Goal: Information Seeking & Learning: Learn about a topic

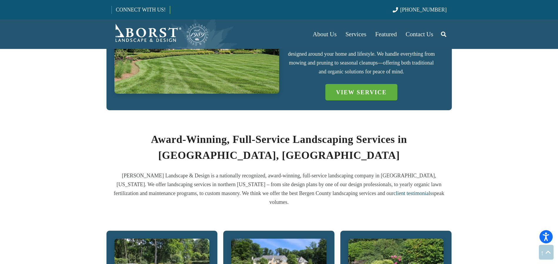
scroll to position [442, 0]
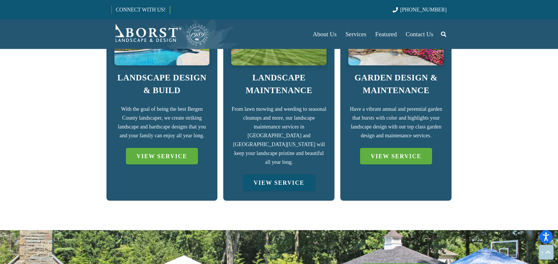
click at [287, 174] on link "VIEW SERVICE" at bounding box center [279, 182] width 72 height 16
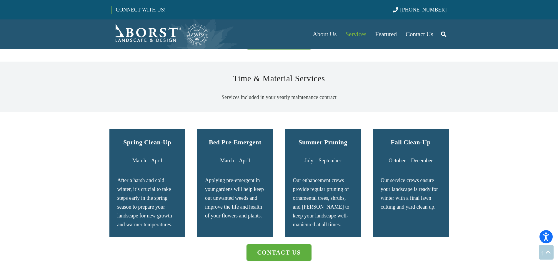
scroll to position [974, 0]
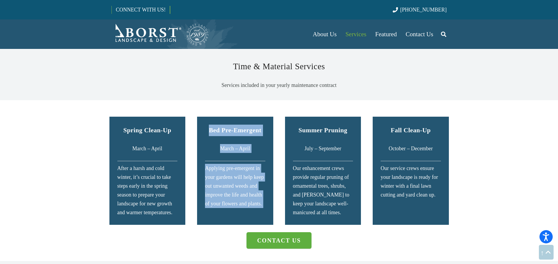
drag, startPoint x: 211, startPoint y: 117, endPoint x: 295, endPoint y: 117, distance: 84.5
click at [295, 117] on div "Spring Clean-Up March – April After a harsh and cold winter, it’s crucial to ta…" at bounding box center [279, 181] width 351 height 140
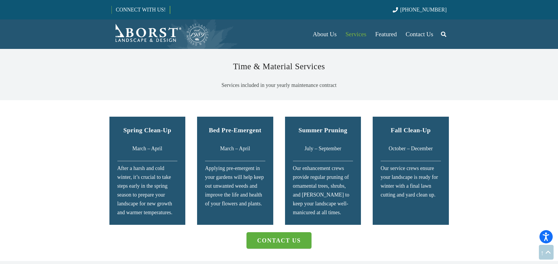
click at [297, 124] on h5 "Summer Pruning" at bounding box center [323, 129] width 60 height 11
drag, startPoint x: 430, startPoint y: 116, endPoint x: 385, endPoint y: 119, distance: 44.9
click at [385, 124] on h5 "Fall Clean-Up" at bounding box center [411, 129] width 60 height 11
click at [327, 127] on strong "Summer Pruning" at bounding box center [323, 130] width 49 height 7
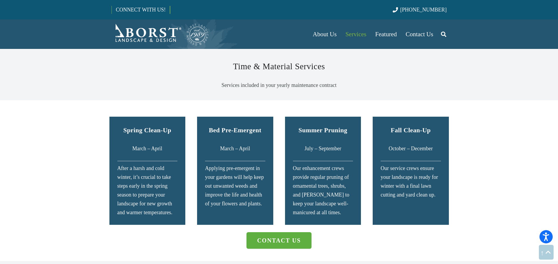
click at [299, 127] on strong "Summer Pruning" at bounding box center [323, 130] width 49 height 7
drag, startPoint x: 344, startPoint y: 117, endPoint x: 300, endPoint y: 120, distance: 44.2
click at [302, 124] on h5 "Summer Pruning" at bounding box center [323, 129] width 60 height 11
click at [298, 124] on h5 "Summer Pruning" at bounding box center [323, 129] width 60 height 11
drag, startPoint x: 298, startPoint y: 117, endPoint x: 344, endPoint y: 116, distance: 46.2
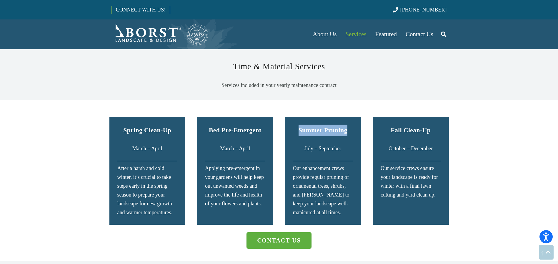
click at [344, 124] on h5 "Summer Pruning" at bounding box center [323, 129] width 60 height 11
click at [344, 127] on strong "Summer Pruning" at bounding box center [323, 130] width 49 height 7
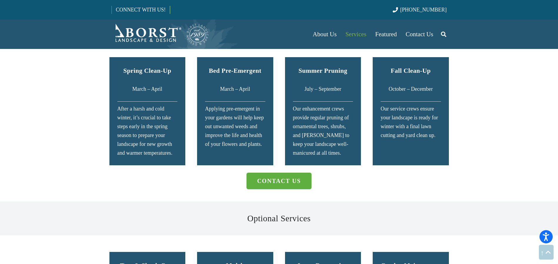
scroll to position [1030, 0]
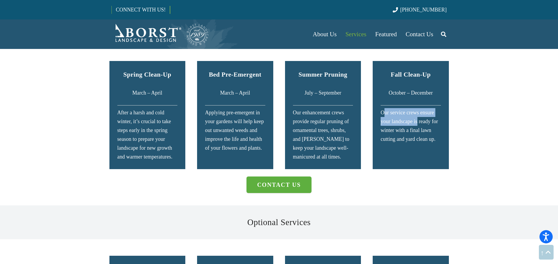
drag, startPoint x: 383, startPoint y: 98, endPoint x: 418, endPoint y: 105, distance: 35.7
click at [418, 108] on div "Our service crews ensure your landscape is ready for winter with a final lawn c…" at bounding box center [411, 125] width 60 height 35
drag, startPoint x: 418, startPoint y: 107, endPoint x: 418, endPoint y: 118, distance: 10.9
click at [419, 118] on div "Our service crews ensure your landscape is ready for winter with a final lawn c…" at bounding box center [411, 125] width 60 height 35
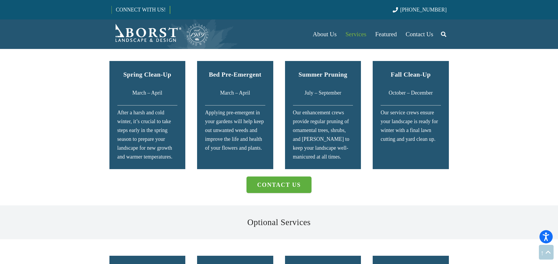
click at [416, 118] on div "Our service crews ensure your landscape is ready for winter with a final lawn c…" at bounding box center [411, 125] width 60 height 35
drag, startPoint x: 407, startPoint y: 120, endPoint x: 401, endPoint y: 124, distance: 7.1
click at [401, 124] on div "Our service crews ensure your landscape is ready for winter with a final lawn c…" at bounding box center [411, 125] width 60 height 35
drag, startPoint x: 417, startPoint y: 124, endPoint x: 433, endPoint y: 123, distance: 15.6
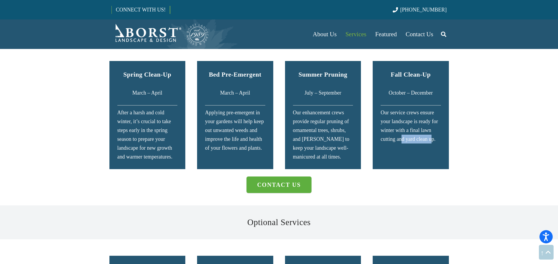
click at [433, 123] on div "Our service crews ensure your landscape is ready for winter with a final lawn c…" at bounding box center [411, 125] width 60 height 35
drag, startPoint x: 407, startPoint y: 125, endPoint x: 397, endPoint y: 123, distance: 9.9
click at [397, 123] on div "Our service crews ensure your landscape is ready for winter with a final lawn c…" at bounding box center [411, 125] width 60 height 35
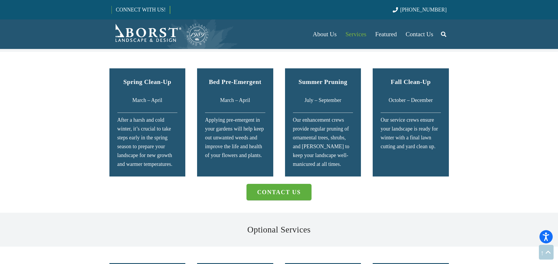
scroll to position [1019, 0]
